Goal: Information Seeking & Learning: Learn about a topic

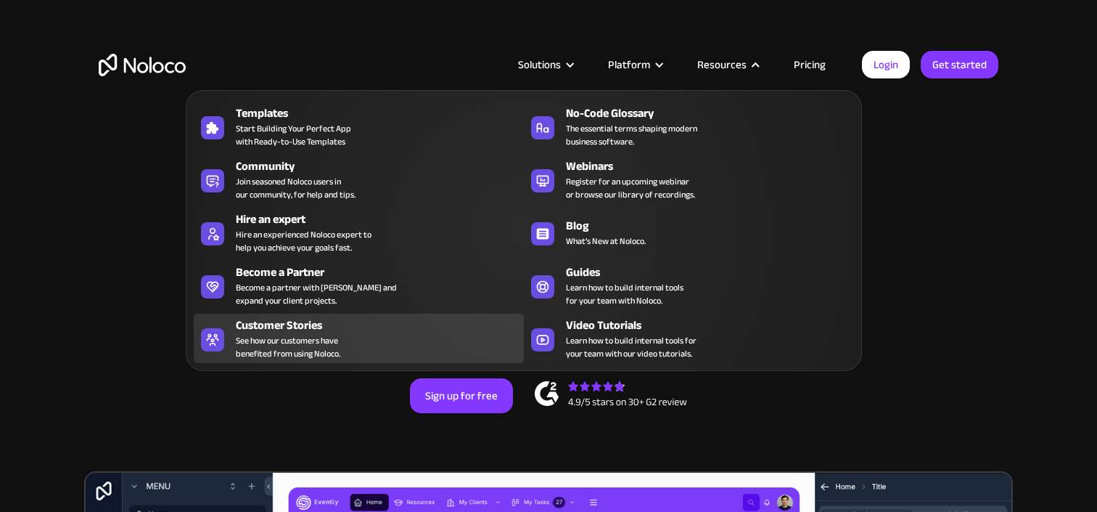
click at [347, 330] on div "Customer Stories" at bounding box center [383, 324] width 295 height 17
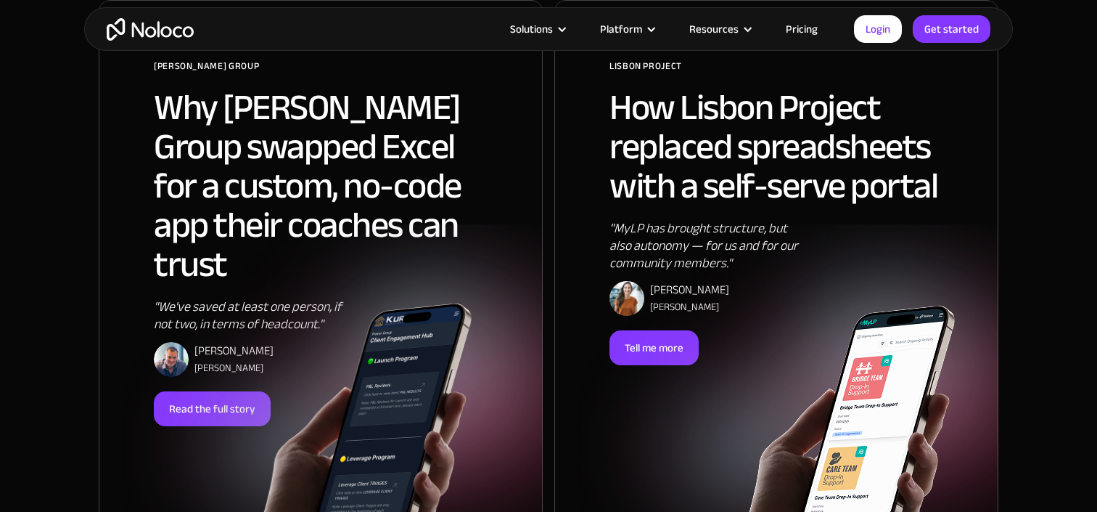
scroll to position [967, 0]
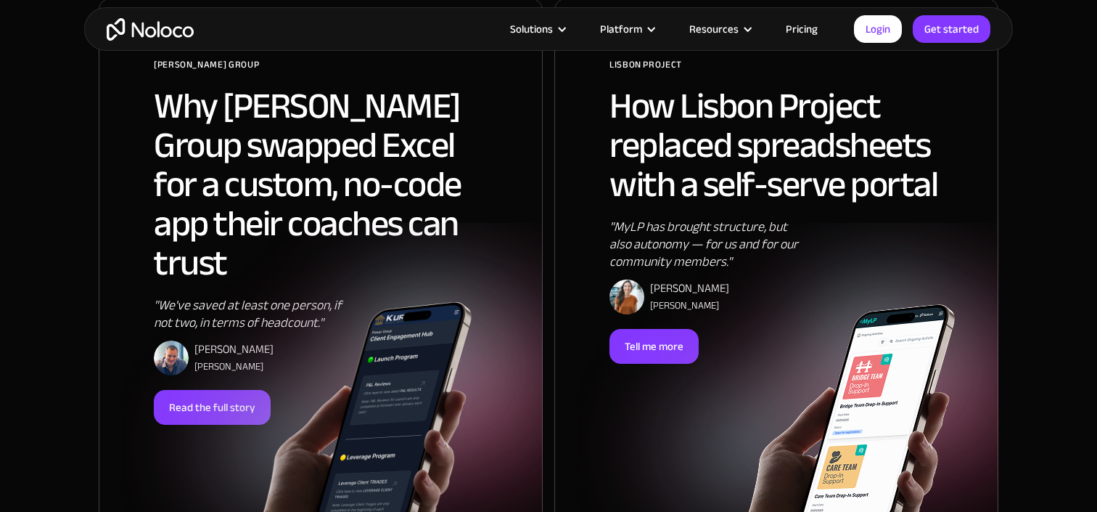
click at [701, 223] on div at bounding box center [799, 391] width 444 height 337
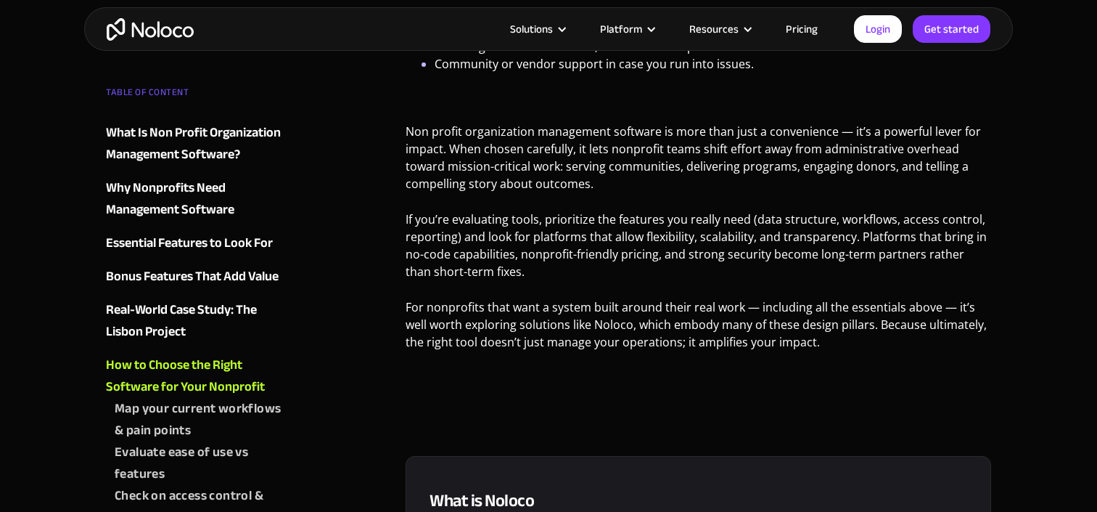
scroll to position [5165, 0]
